Goal: Task Accomplishment & Management: Manage account settings

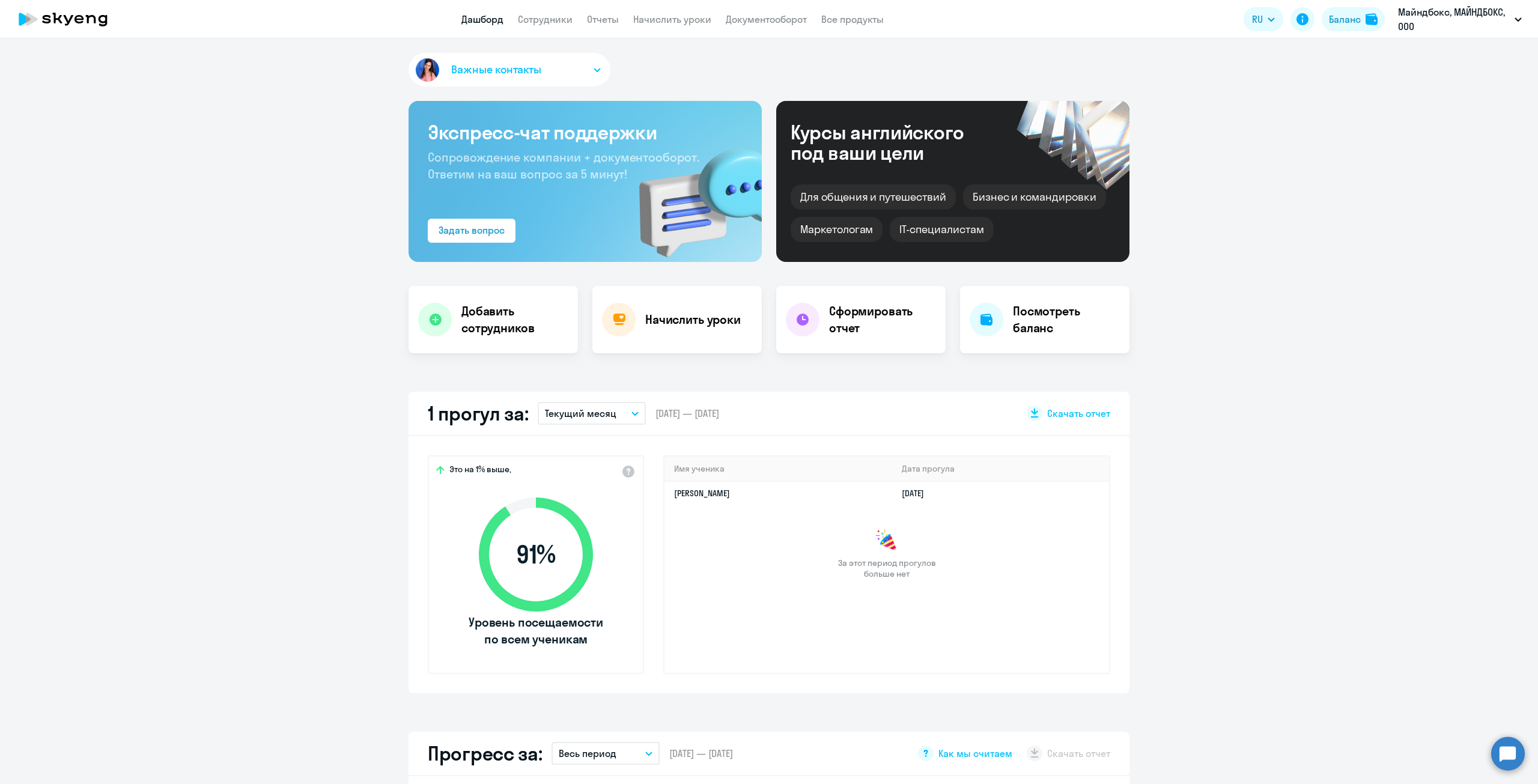
select select "30"
click at [545, 17] on link "Сотрудники" at bounding box center [544, 19] width 54 height 12
select select "30"
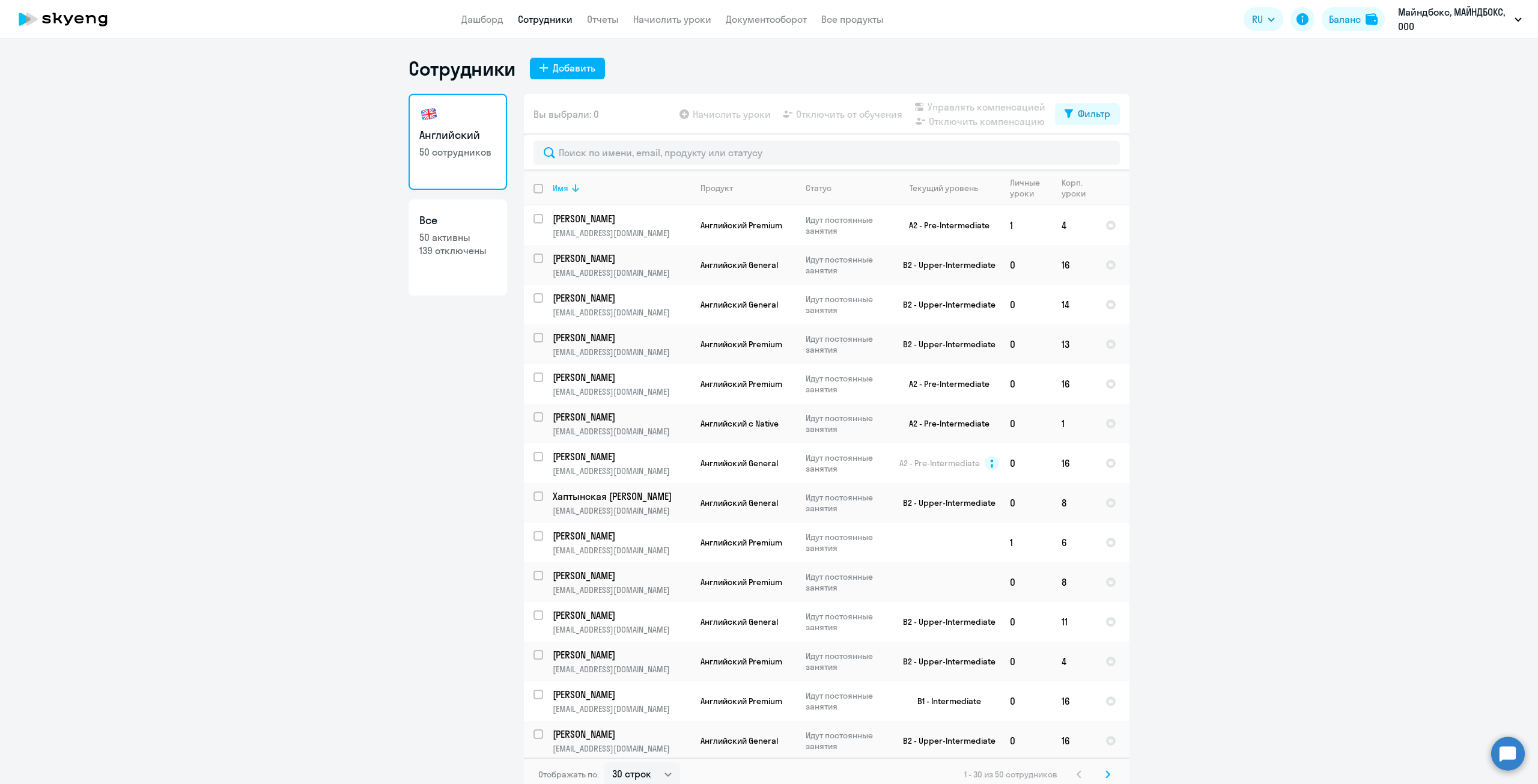
click at [558, 189] on div "Имя" at bounding box center [561, 187] width 15 height 10
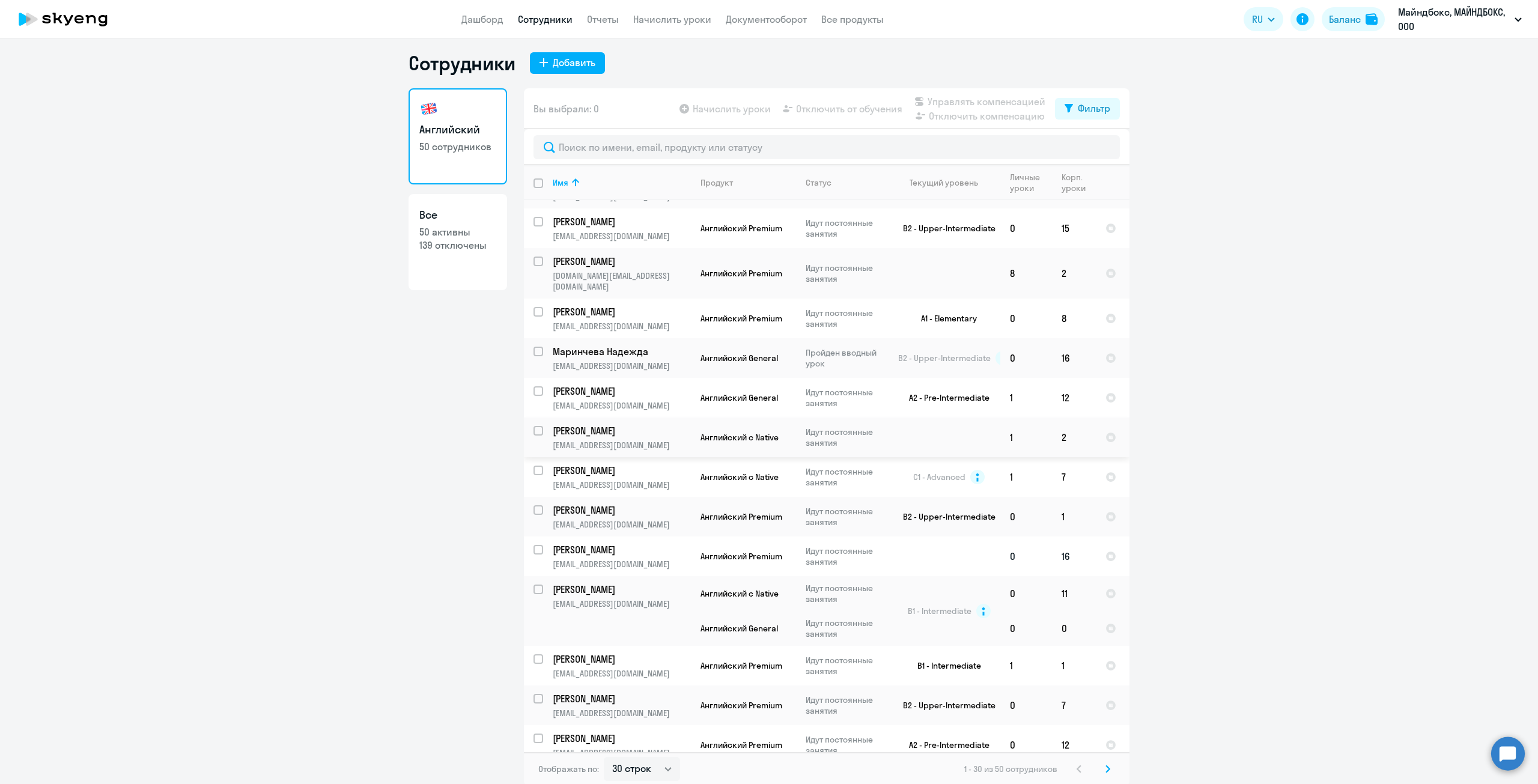
scroll to position [8, 0]
click at [535, 582] on input "select row 12722836" at bounding box center [545, 594] width 24 height 24
checkbox input "true"
click at [843, 102] on span "Отключить от обучения" at bounding box center [849, 107] width 107 height 14
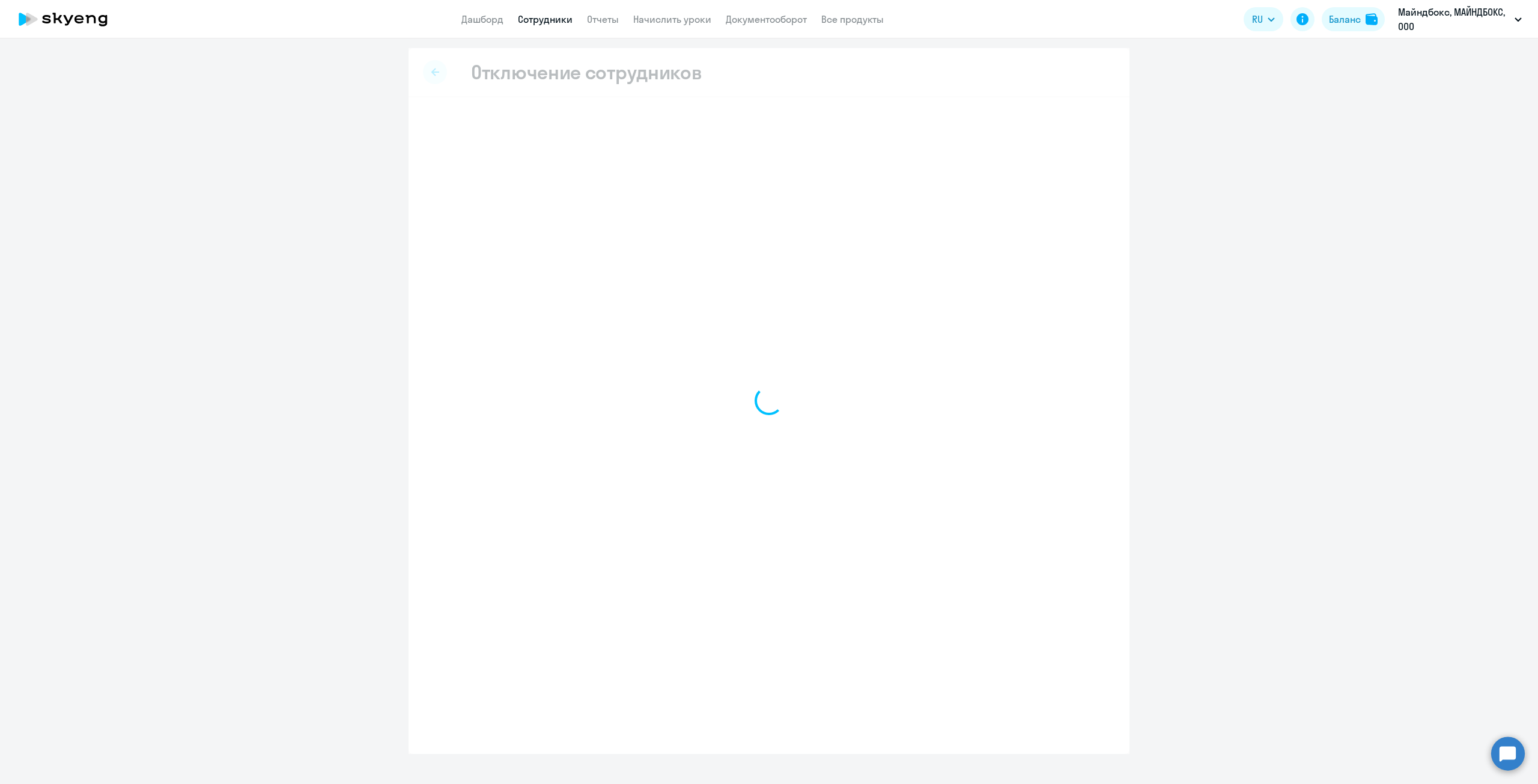
select select "all"
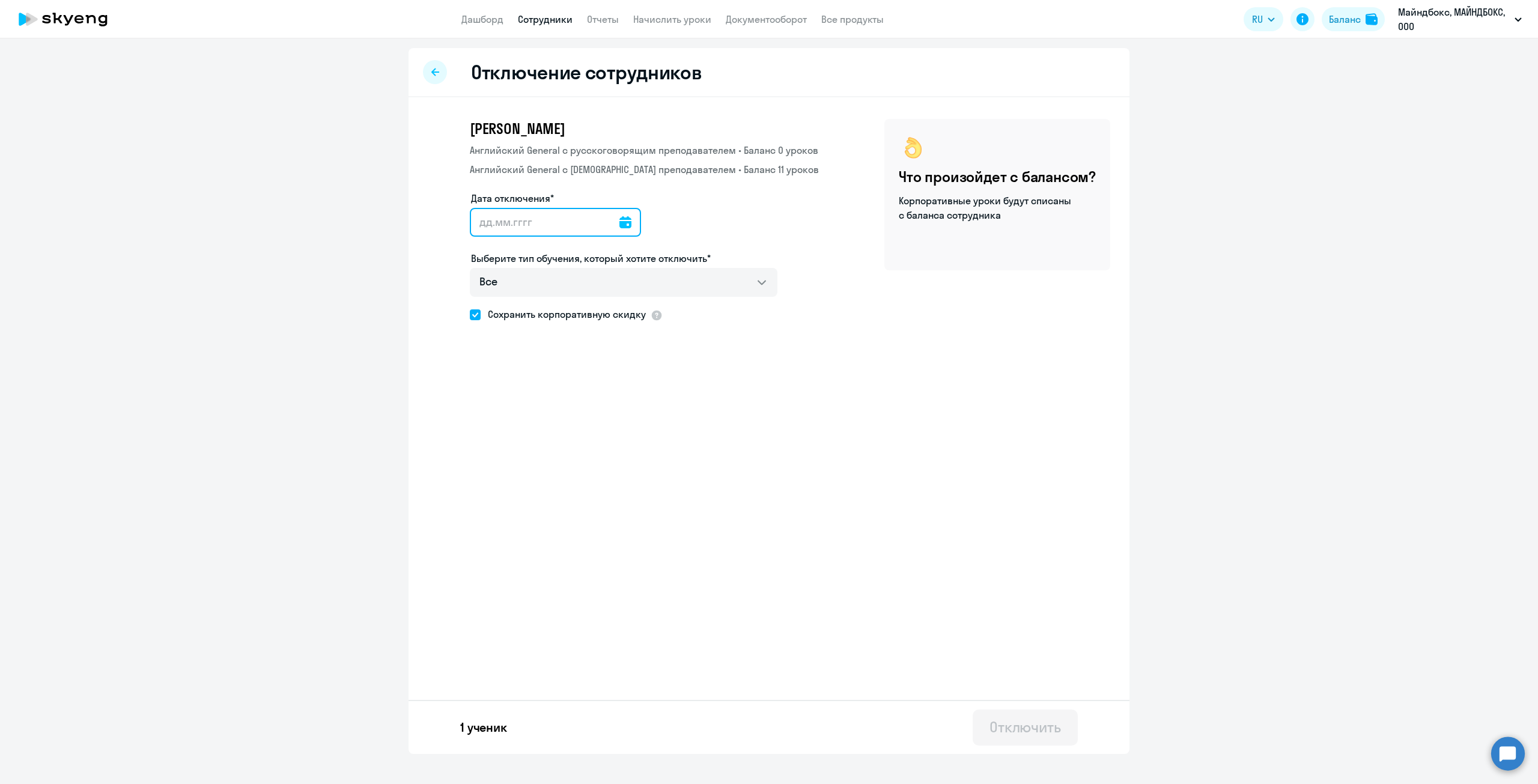
click at [579, 229] on input "Дата отключения*" at bounding box center [556, 222] width 171 height 29
click at [630, 222] on input "Дата отключения*" at bounding box center [556, 222] width 171 height 29
type input "[DATE]"
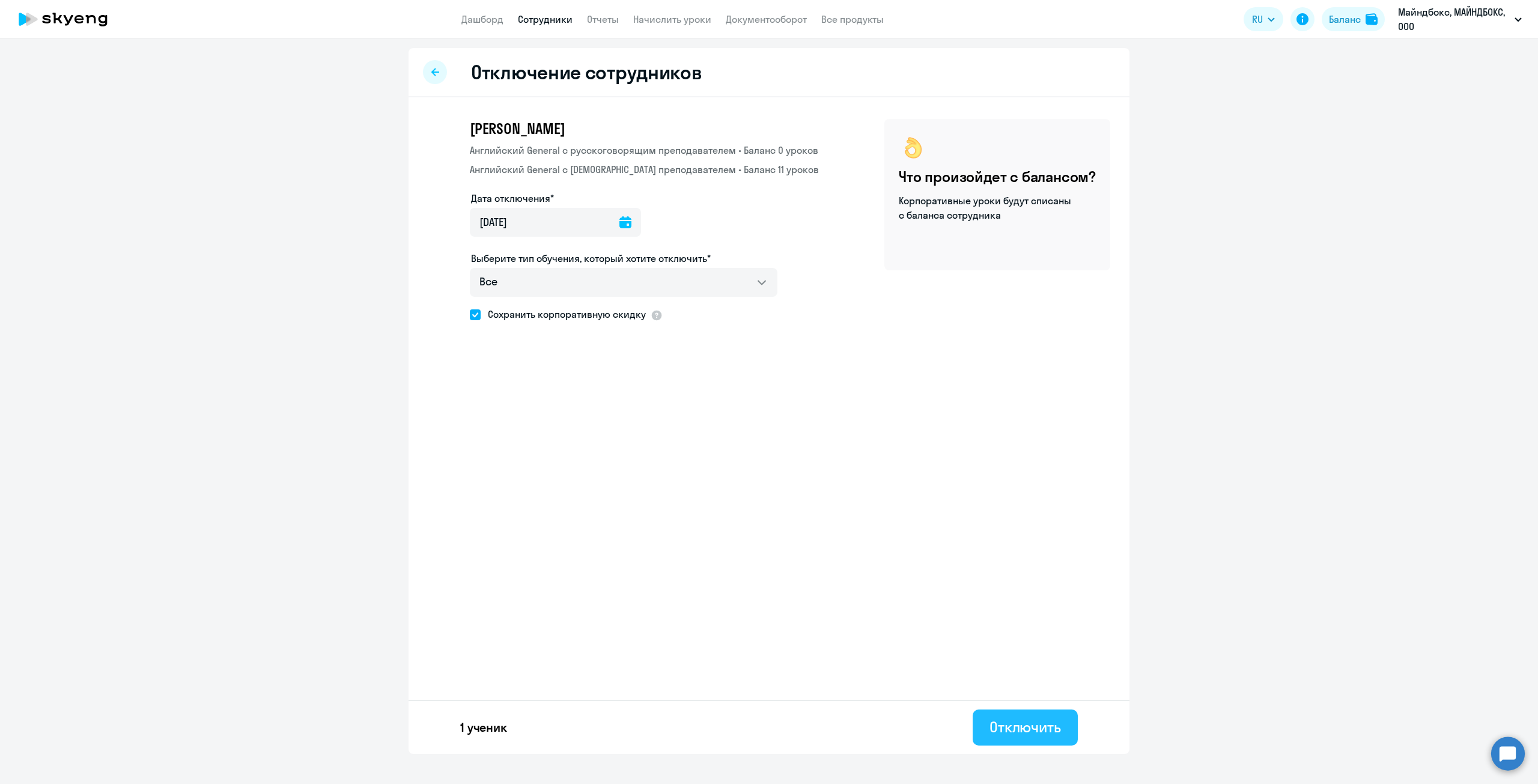
click at [1030, 731] on div "Отключить" at bounding box center [1025, 727] width 71 height 19
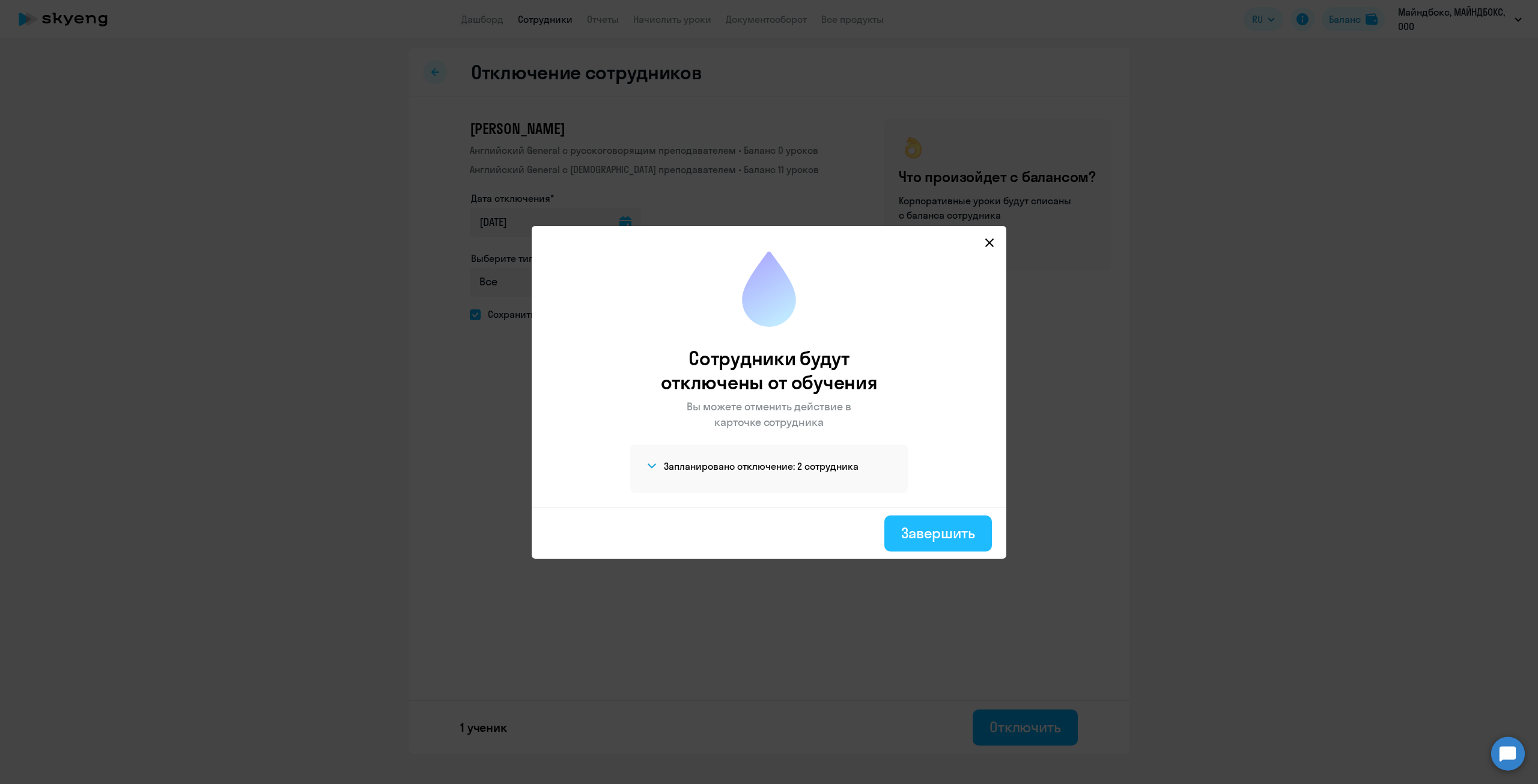
click at [937, 532] on div "Завершить" at bounding box center [938, 533] width 74 height 19
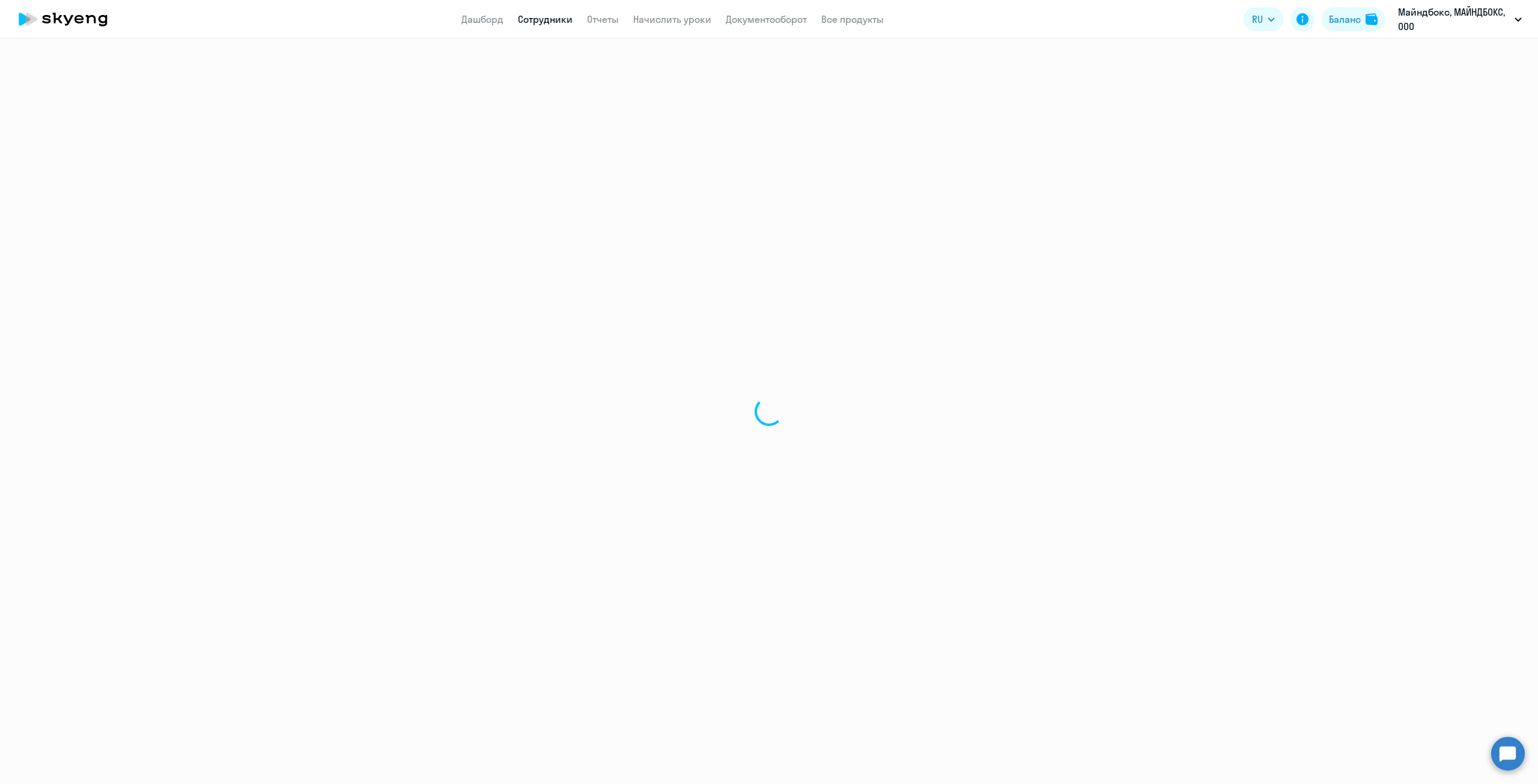
select select "30"
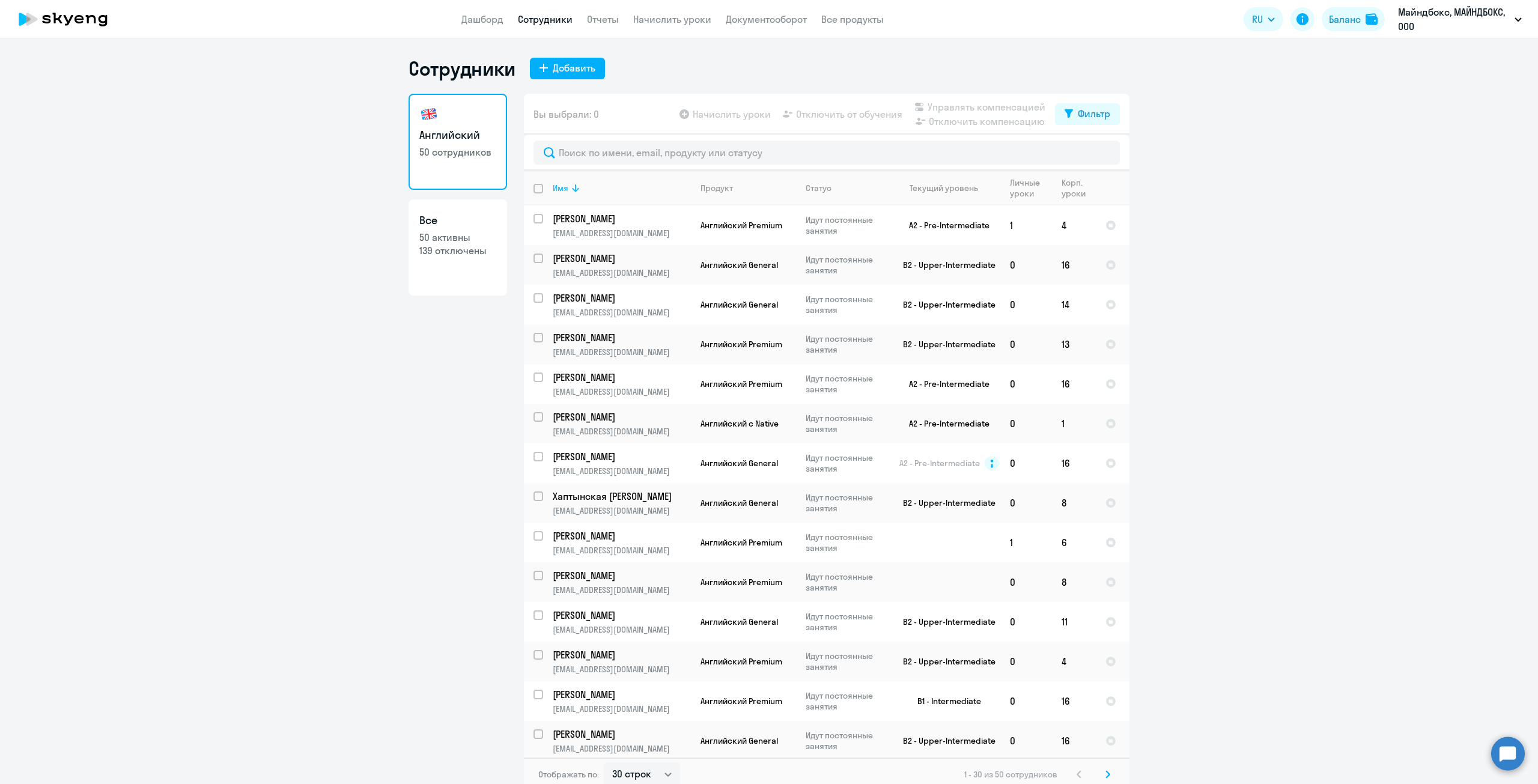
click at [577, 187] on icon at bounding box center [575, 187] width 14 height 14
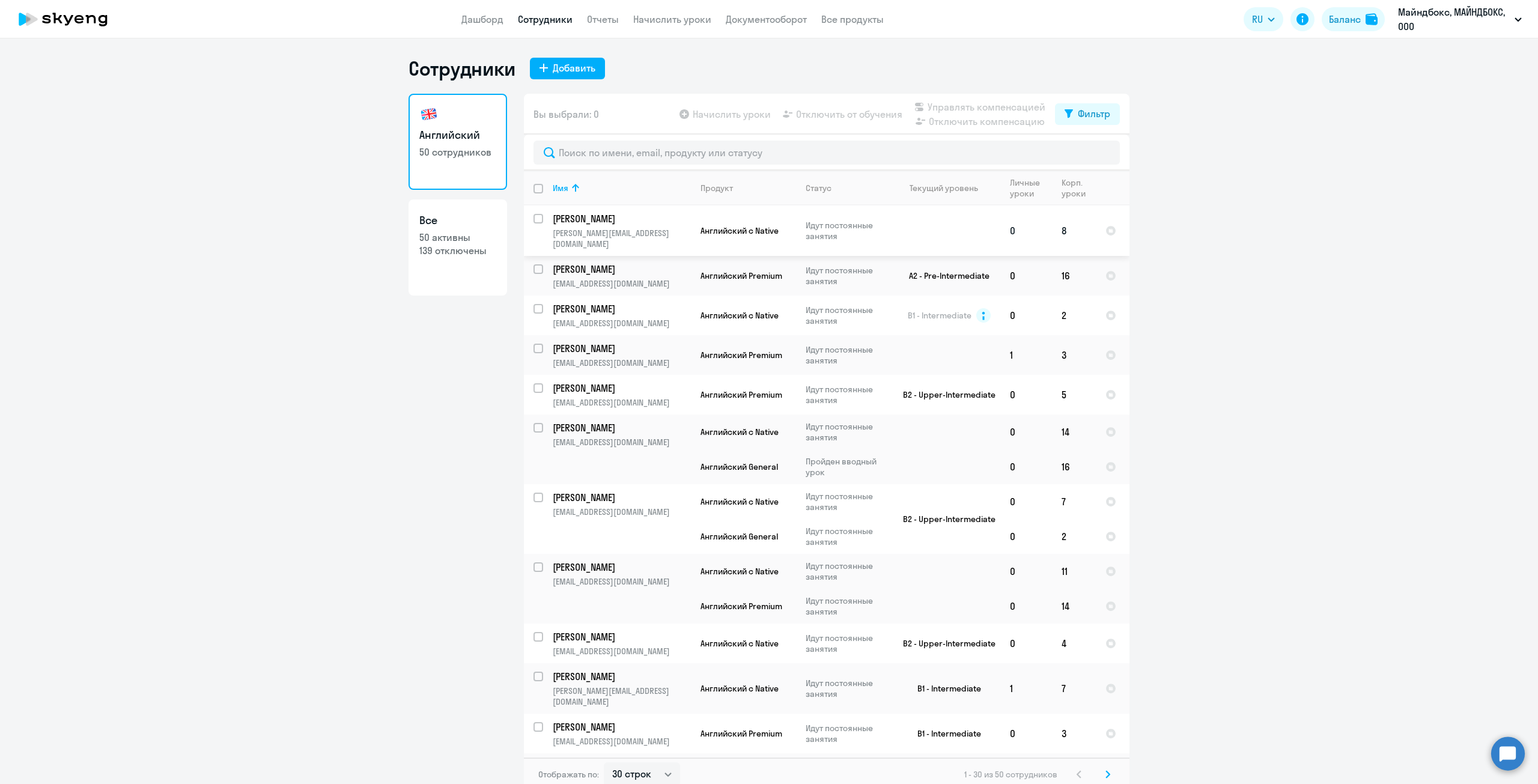
click at [534, 223] on input "select row 42114116" at bounding box center [545, 225] width 24 height 24
checkbox input "true"
click at [796, 116] on span "Отключить от обучения" at bounding box center [849, 113] width 107 height 14
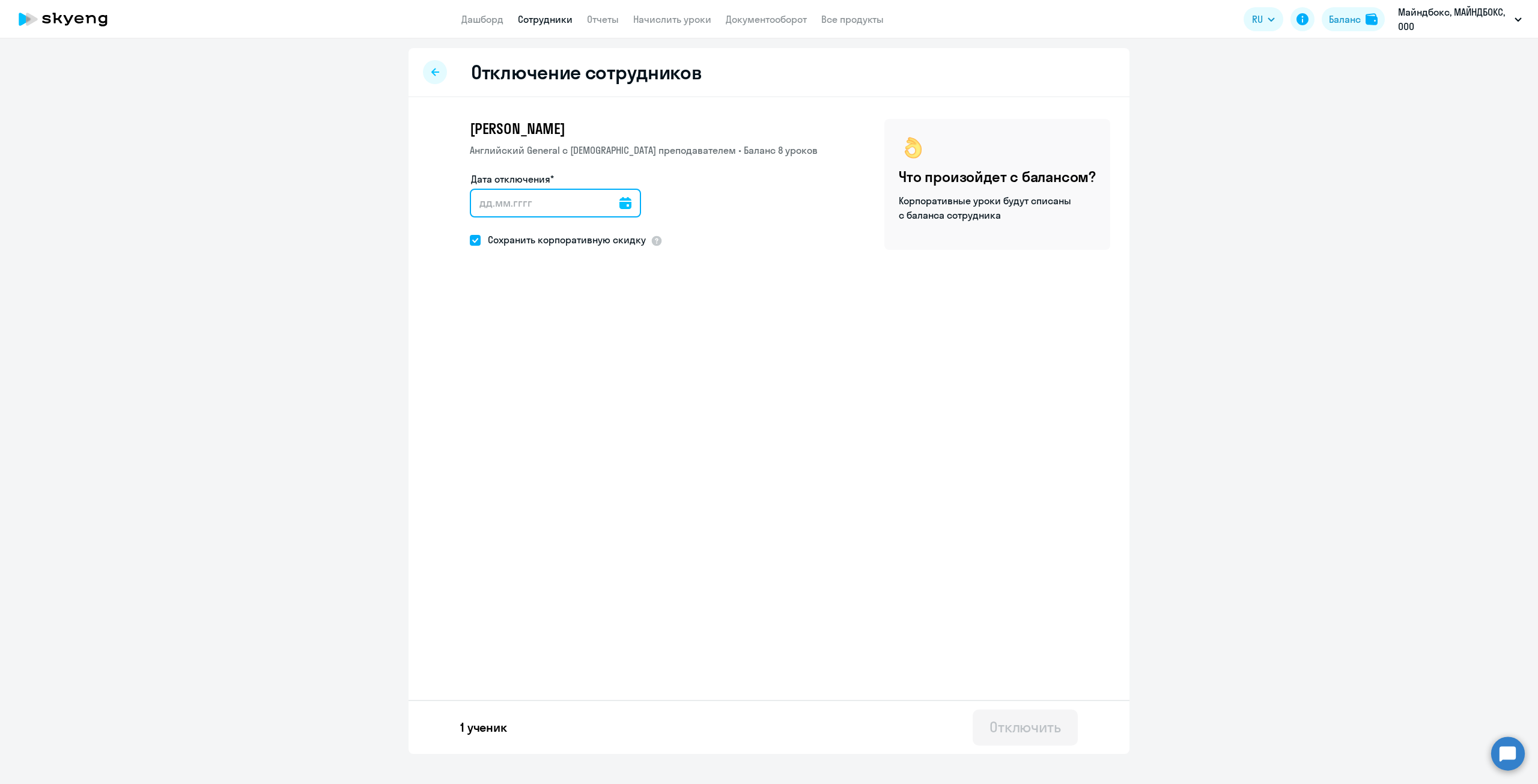
click at [551, 211] on input "Дата отключения*" at bounding box center [556, 203] width 171 height 29
type input "[DATE]"
click at [1015, 703] on div "1 ученик Отключить" at bounding box center [769, 726] width 721 height 54
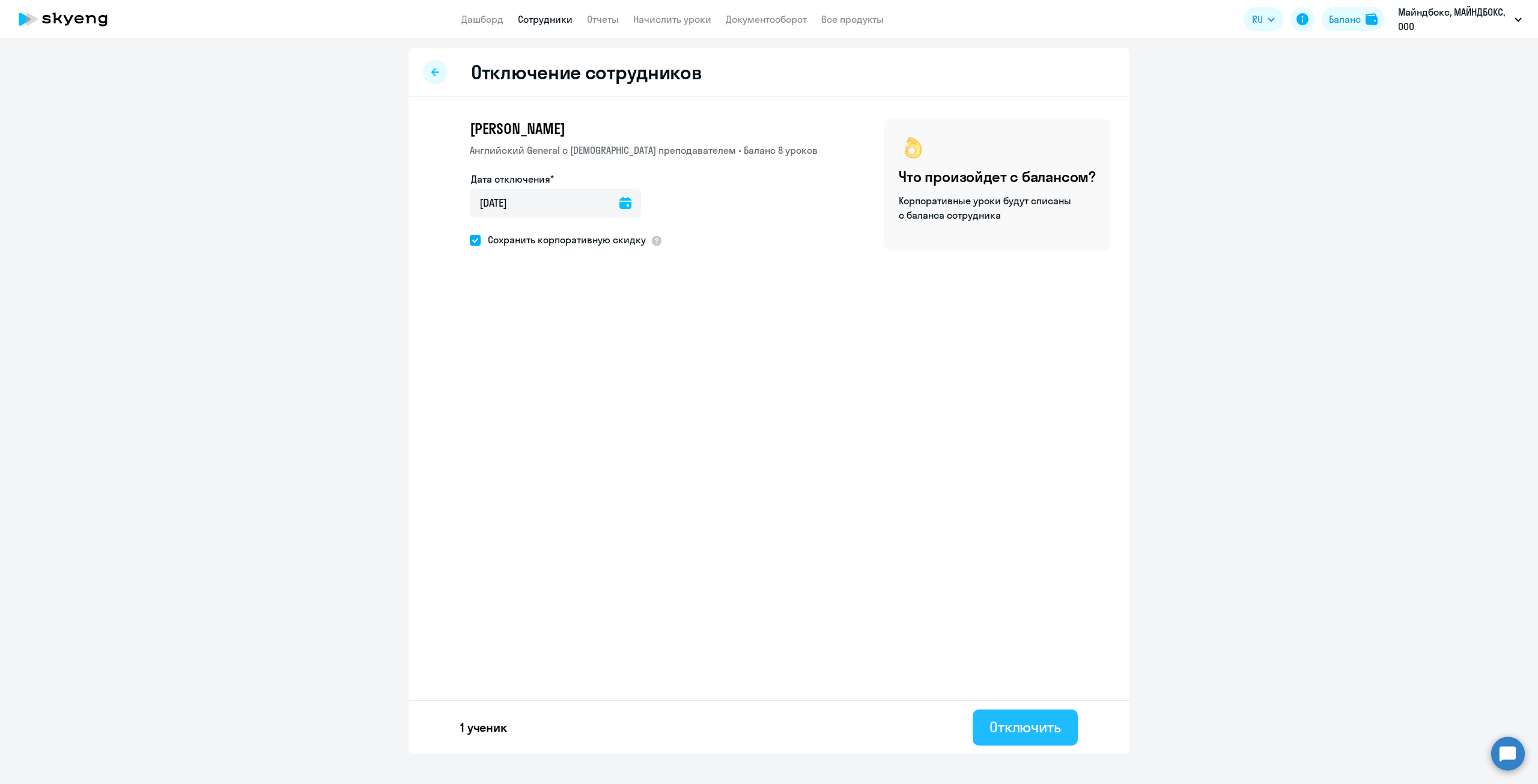
click at [1021, 721] on div "Отключить" at bounding box center [1025, 727] width 71 height 19
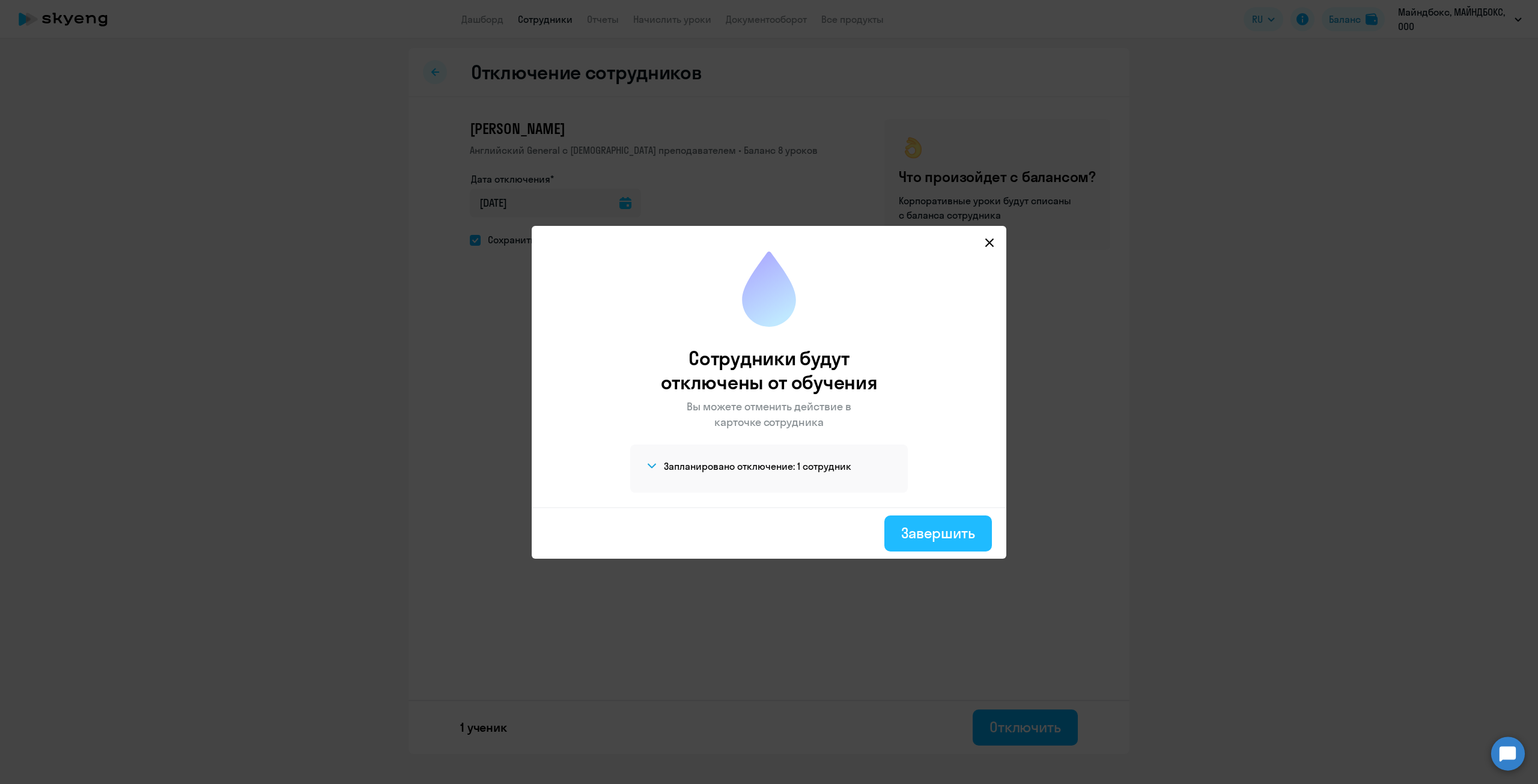
click at [947, 542] on button "Завершить" at bounding box center [937, 534] width 108 height 36
select select "30"
